Goal: Navigation & Orientation: Find specific page/section

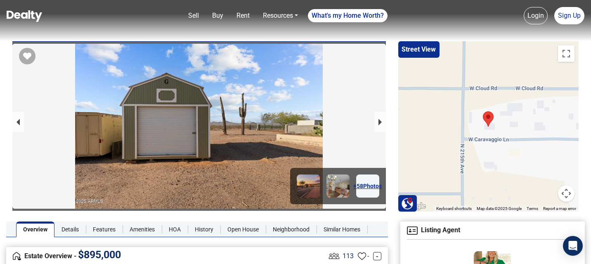
click at [36, 18] on img at bounding box center [24, 16] width 35 height 12
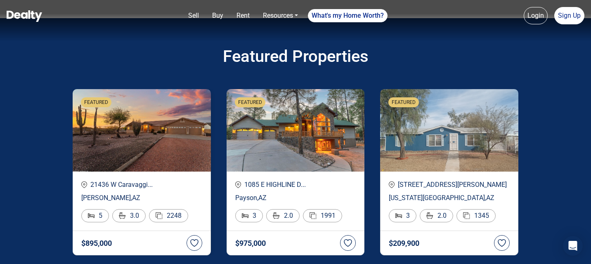
scroll to position [1296, 0]
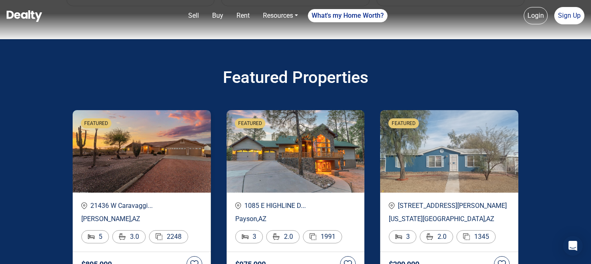
click at [185, 227] on div "21436 W Caravaggi... Wittmann , AZ 5 3.0 2248" at bounding box center [142, 222] width 138 height 59
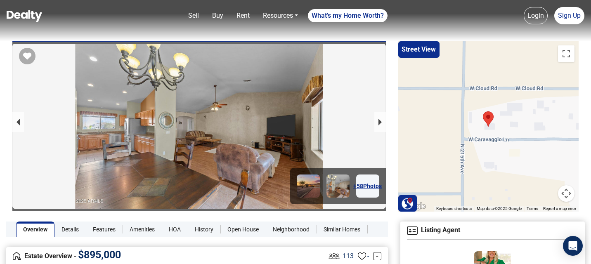
click at [26, 14] on img at bounding box center [24, 16] width 35 height 12
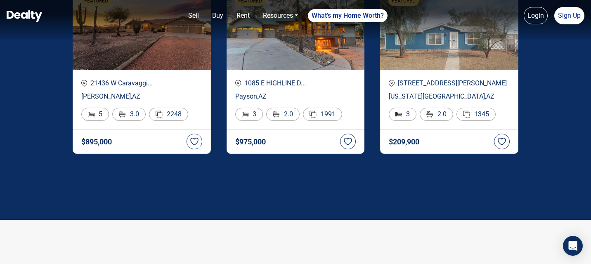
scroll to position [1339, 0]
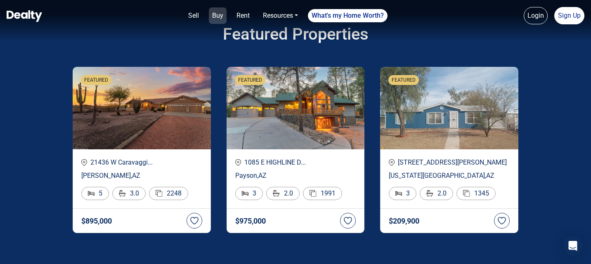
click at [217, 12] on link "Buy" at bounding box center [218, 15] width 18 height 16
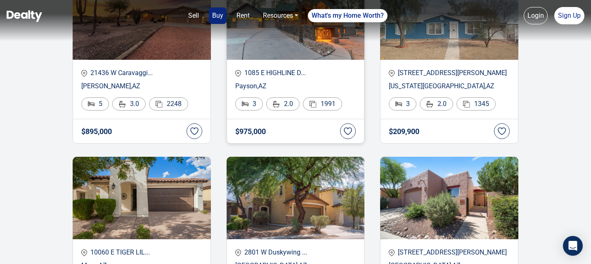
scroll to position [211, 0]
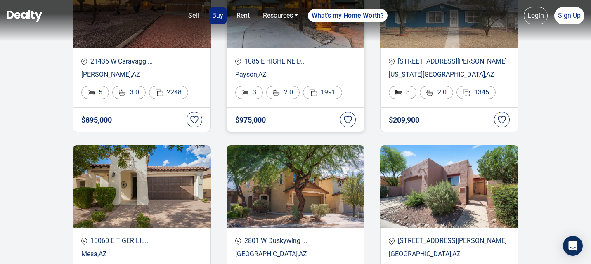
click at [346, 81] on div "1085 E HIGHLINE D... Payson , AZ 3 2.0 1991" at bounding box center [295, 77] width 138 height 59
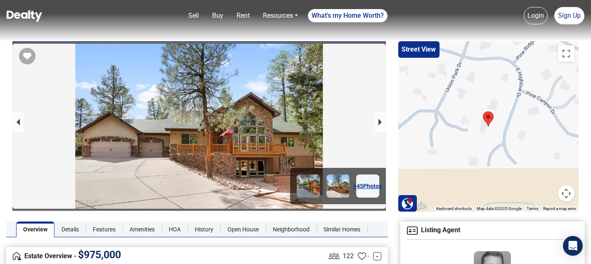
click at [31, 14] on img at bounding box center [24, 16] width 35 height 12
